Goal: Find contact information: Find contact information

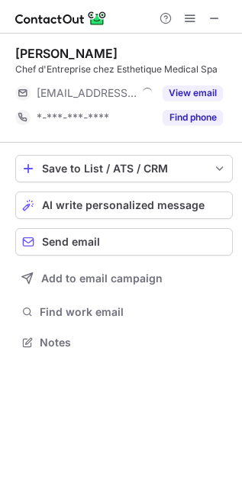
scroll to position [332, 242]
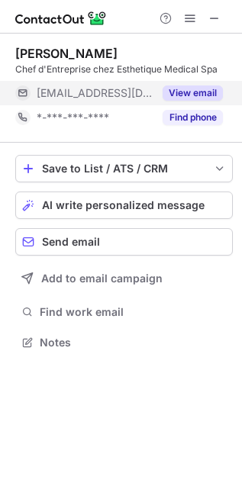
click at [176, 83] on div "View email" at bounding box center [187, 93] width 69 height 24
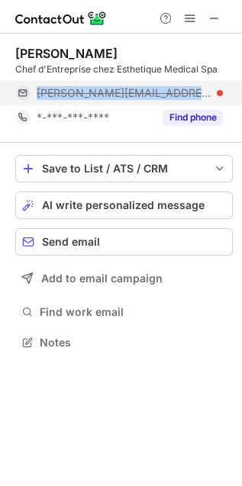
copy span "dominique@aestheticcentre.org"
drag, startPoint x: 204, startPoint y: 89, endPoint x: 40, endPoint y: 93, distance: 164.8
click at [40, 93] on div "dominique@aestheticcentre.org" at bounding box center [130, 93] width 186 height 14
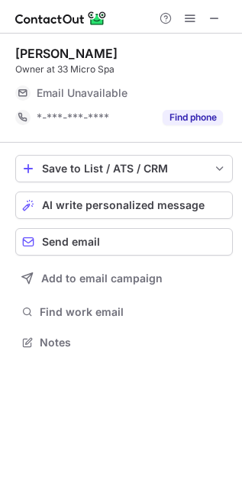
scroll to position [332, 242]
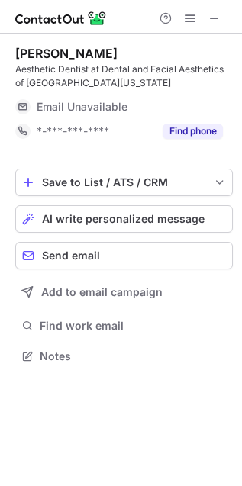
scroll to position [345, 242]
click at [34, 69] on div "Aesthetic Dentist at Dental and Facial Aesthetics of [GEOGRAPHIC_DATA][US_STATE]" at bounding box center [123, 76] width 217 height 27
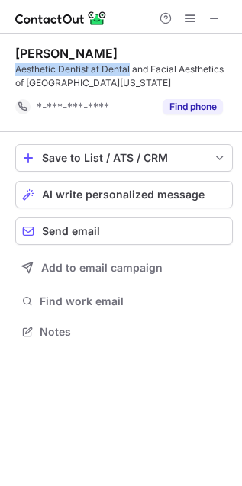
scroll to position [321, 242]
drag, startPoint x: 34, startPoint y: 69, endPoint x: 121, endPoint y: 69, distance: 86.2
click at [121, 69] on div "Aesthetic Dentist at Dental and Facial Aesthetics of South Florida" at bounding box center [123, 76] width 217 height 27
copy div "Aesthetic Dentist at Dental"
